Goal: Information Seeking & Learning: Learn about a topic

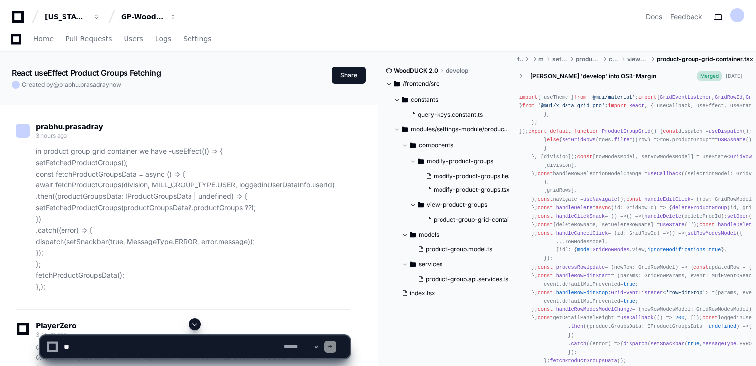
scroll to position [32196, 0]
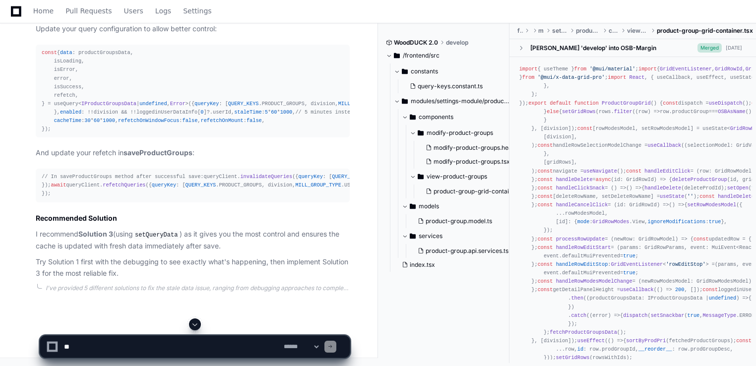
drag, startPoint x: 0, startPoint y: 0, endPoint x: 99, endPoint y: 340, distance: 354.5
click at [99, 340] on div "**********" at bounding box center [195, 347] width 298 height 22
click at [99, 340] on textarea at bounding box center [172, 347] width 220 height 22
paste textarea "**********"
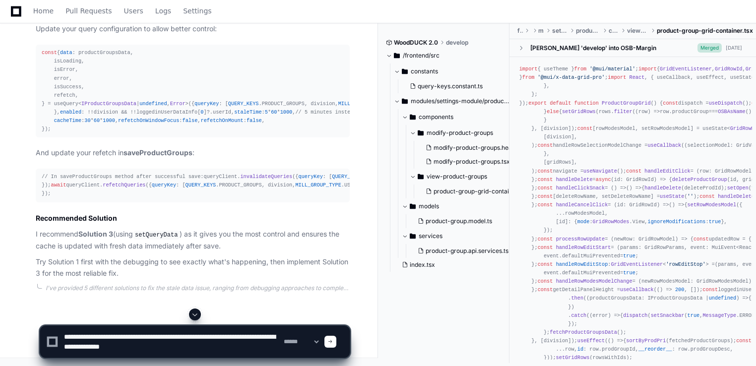
type textarea "**********"
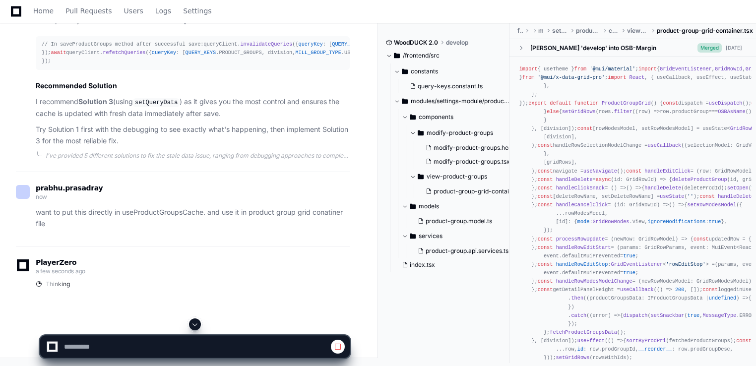
scroll to position [32413, 0]
click at [195, 323] on span at bounding box center [195, 324] width 8 height 8
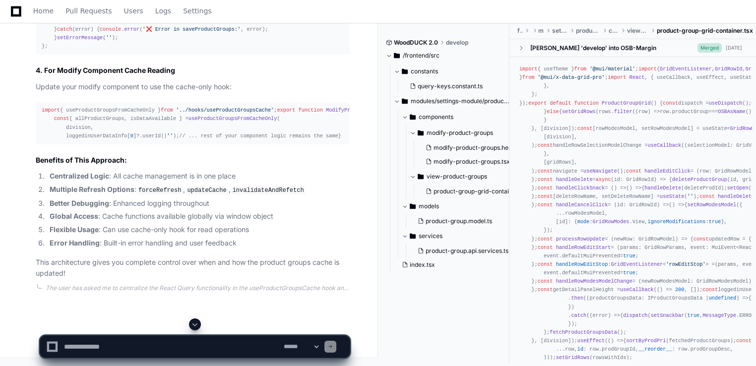
scroll to position [35920, 0]
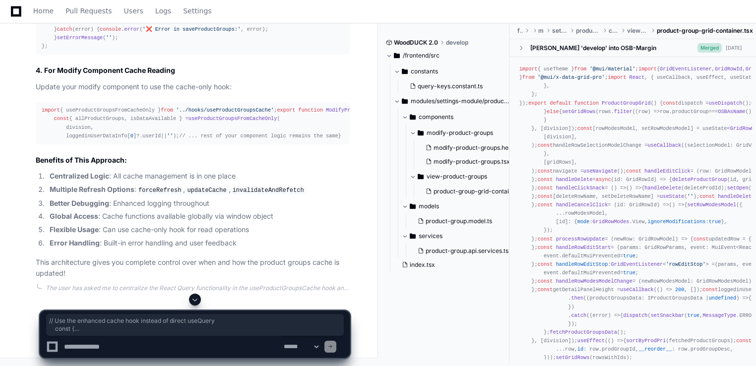
drag, startPoint x: 288, startPoint y: 202, endPoint x: 50, endPoint y: 86, distance: 264.9
copy div "// Use the enhanced cache hook instead of direct useQuery const { productGroups…"
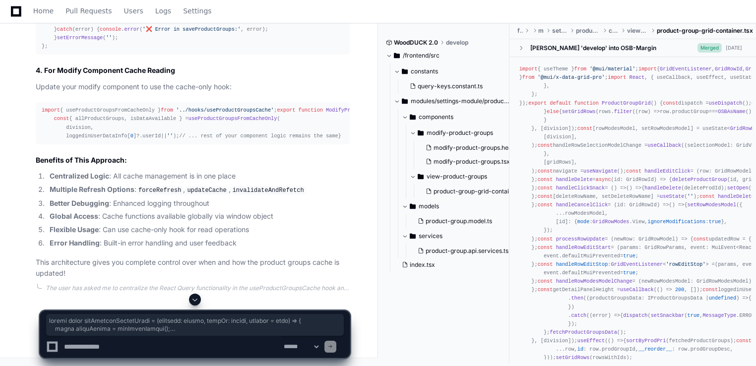
drag, startPoint x: 67, startPoint y: 205, endPoint x: 40, endPoint y: 158, distance: 54.5
copy div "loremi dolor sitAmetconSectetUradi = ( elitsedd : eiusmo , tempOr : incidi , ut…"
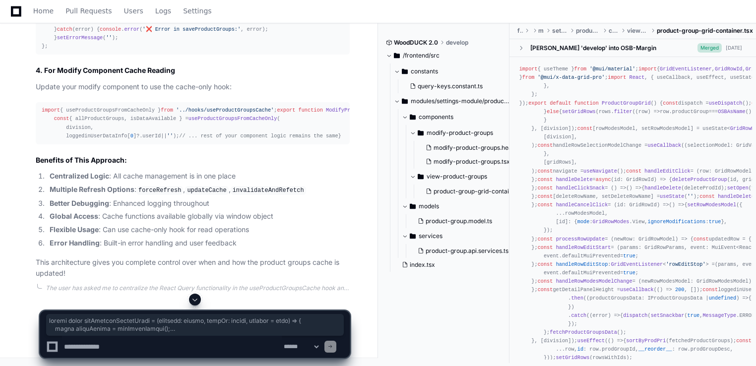
scroll to position [34025, 0]
drag, startPoint x: 42, startPoint y: 155, endPoint x: 140, endPoint y: 238, distance: 128.2
copy div "loremi dolor sitAmetconSectetUradi = ( elitsedd : eiusmo , tempOr : incidi , ut…"
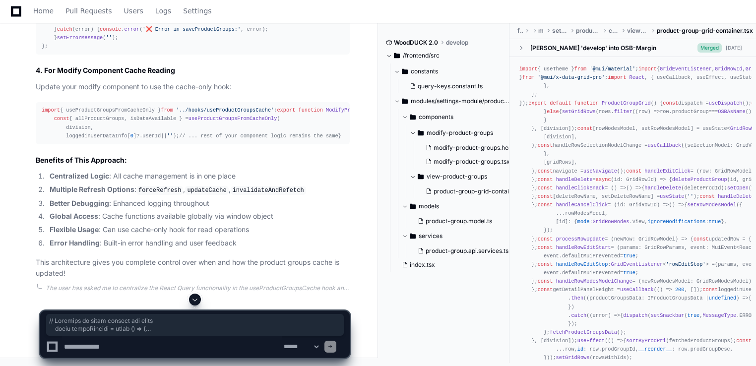
scroll to position [34904, 0]
drag, startPoint x: 52, startPoint y: 42, endPoint x: 170, endPoint y: 180, distance: 181.9
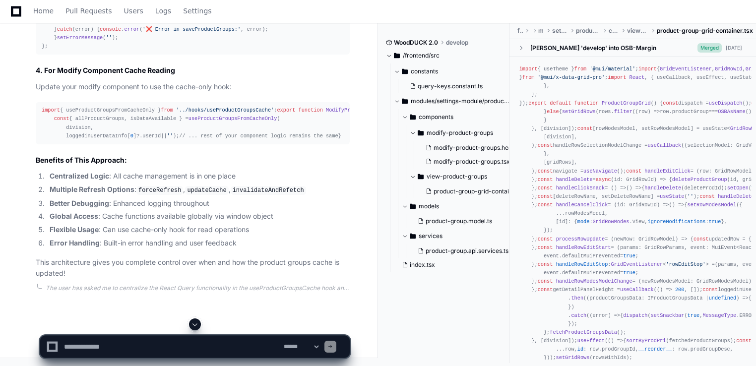
drag, startPoint x: 170, startPoint y: 180, endPoint x: 116, endPoint y: 185, distance: 54.3
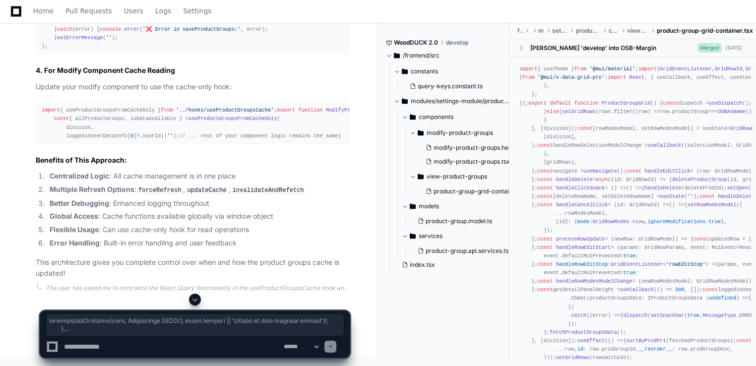
scroll to position [33715, 0]
drag, startPoint x: 52, startPoint y: 197, endPoint x: 42, endPoint y: 132, distance: 65.7
copy div "import { useQuery, useQueryClient } from '@tanstack/react-query' ; import { use…"
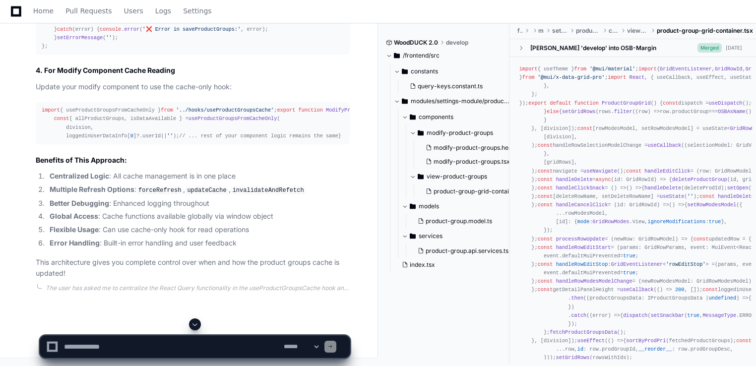
scroll to position [34013, 0]
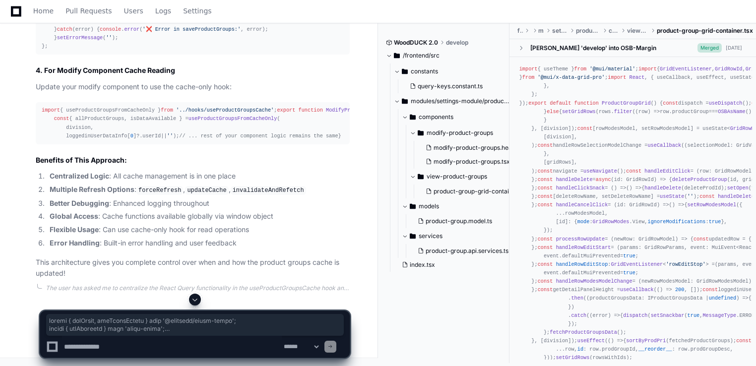
scroll to position [35252, 0]
drag, startPoint x: 40, startPoint y: 72, endPoint x: 81, endPoint y: 168, distance: 103.8
copy div "import { useQuery, useQueryClient } from '@tanstack/react-query' ; import { use…"
